Goal: Navigation & Orientation: Find specific page/section

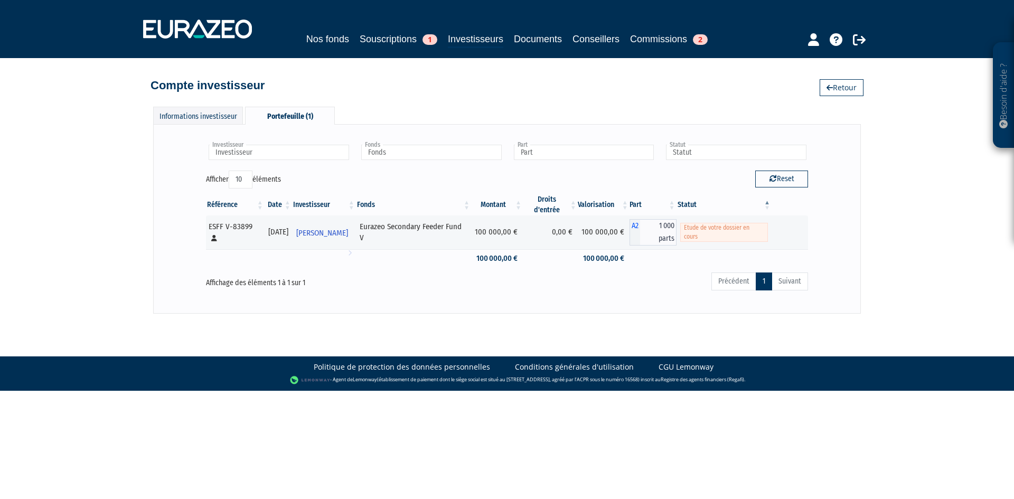
click at [398, 48] on div "Nos fonds Souscriptions 1 Investisseurs Documents Conseillers Commissions 2" at bounding box center [507, 40] width 496 height 16
click at [398, 41] on link "Souscriptions 1" at bounding box center [399, 39] width 78 height 15
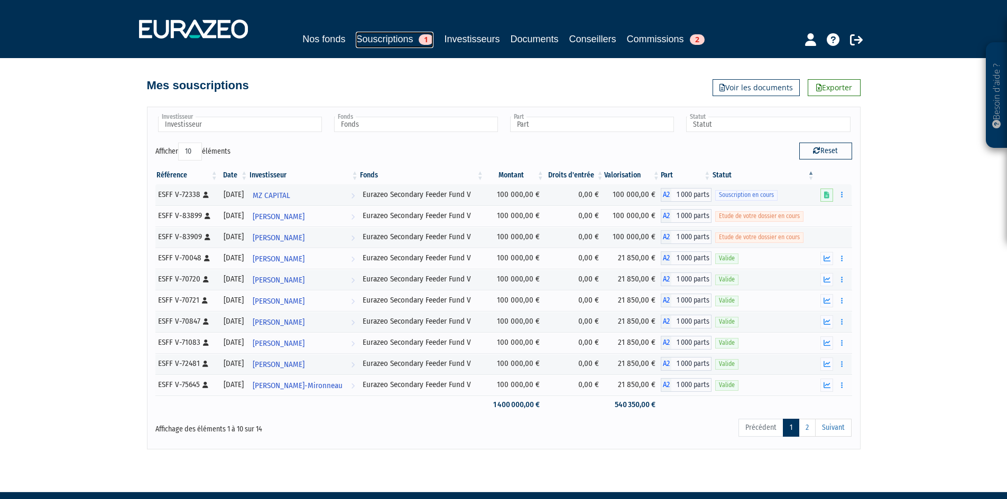
click at [384, 45] on link "Souscriptions 1" at bounding box center [395, 40] width 78 height 16
click at [640, 37] on link "Commissions 2" at bounding box center [666, 39] width 78 height 15
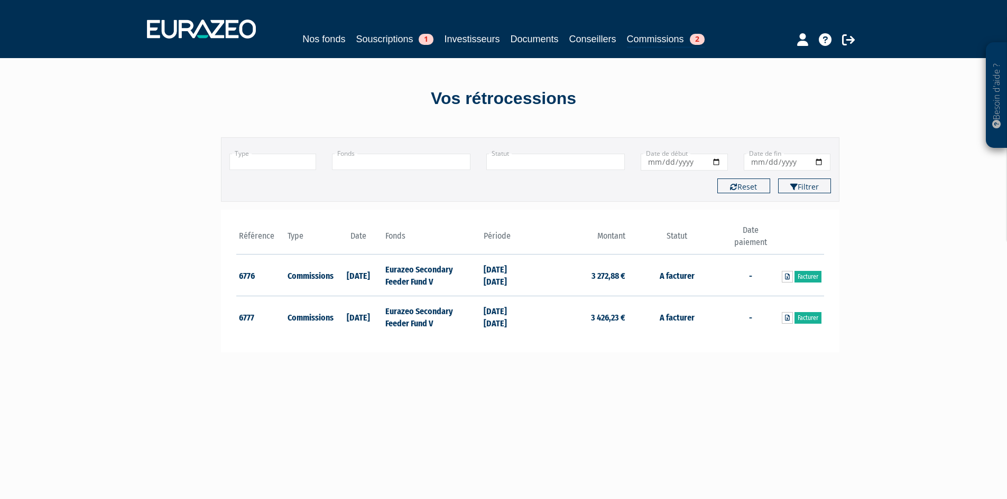
click at [400, 46] on div "Nos fonds Souscriptions 1 Investisseurs Documents Conseillers Commissions 2" at bounding box center [503, 40] width 486 height 16
click at [402, 43] on link "Souscriptions 1" at bounding box center [395, 39] width 78 height 15
